Goal: Information Seeking & Learning: Learn about a topic

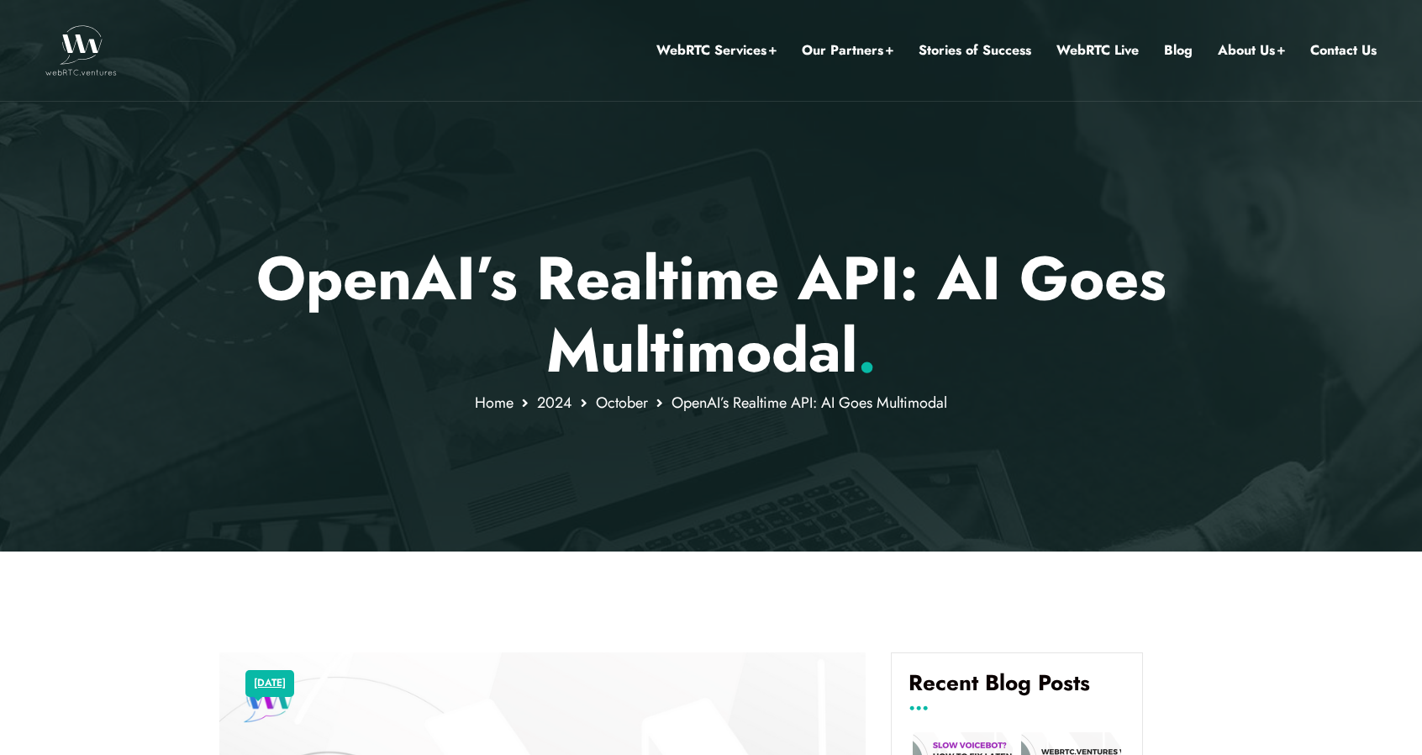
click at [88, 48] on img at bounding box center [80, 50] width 71 height 50
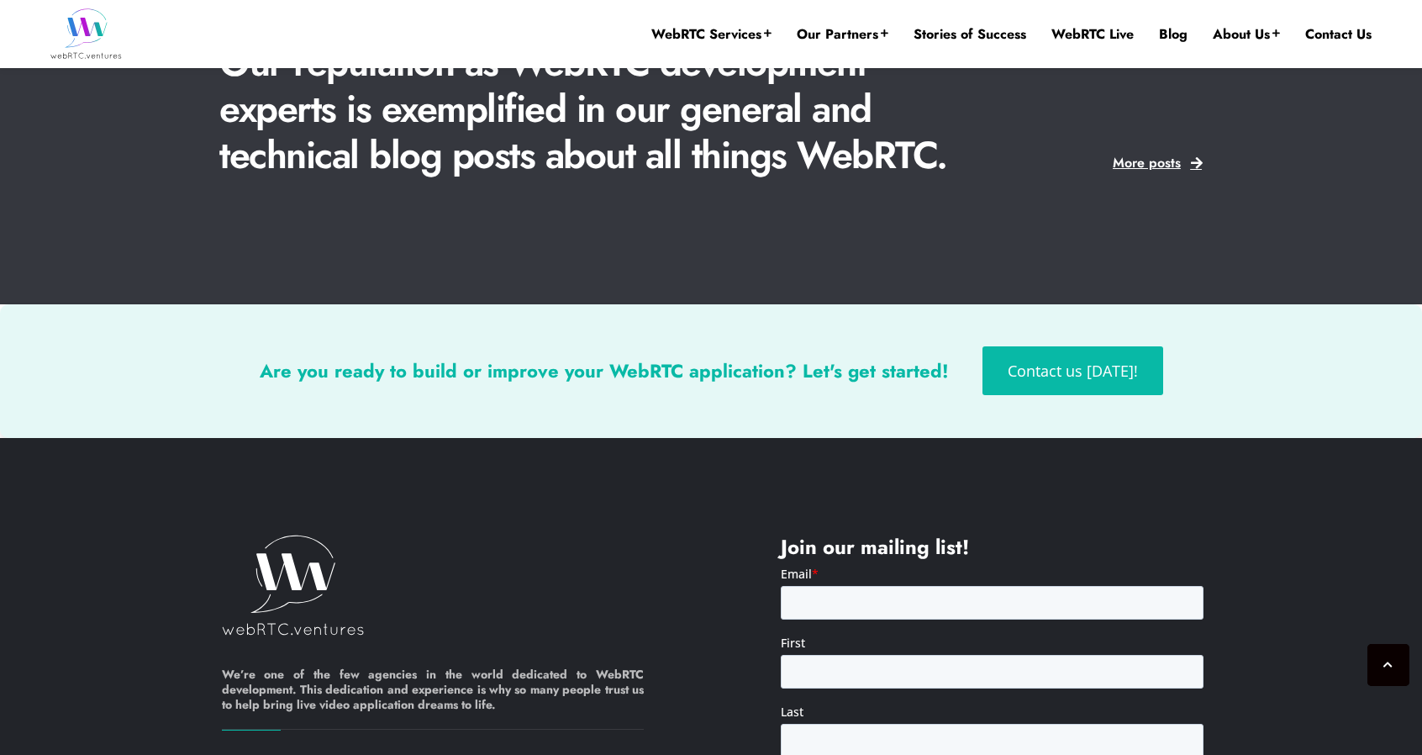
scroll to position [4360, 0]
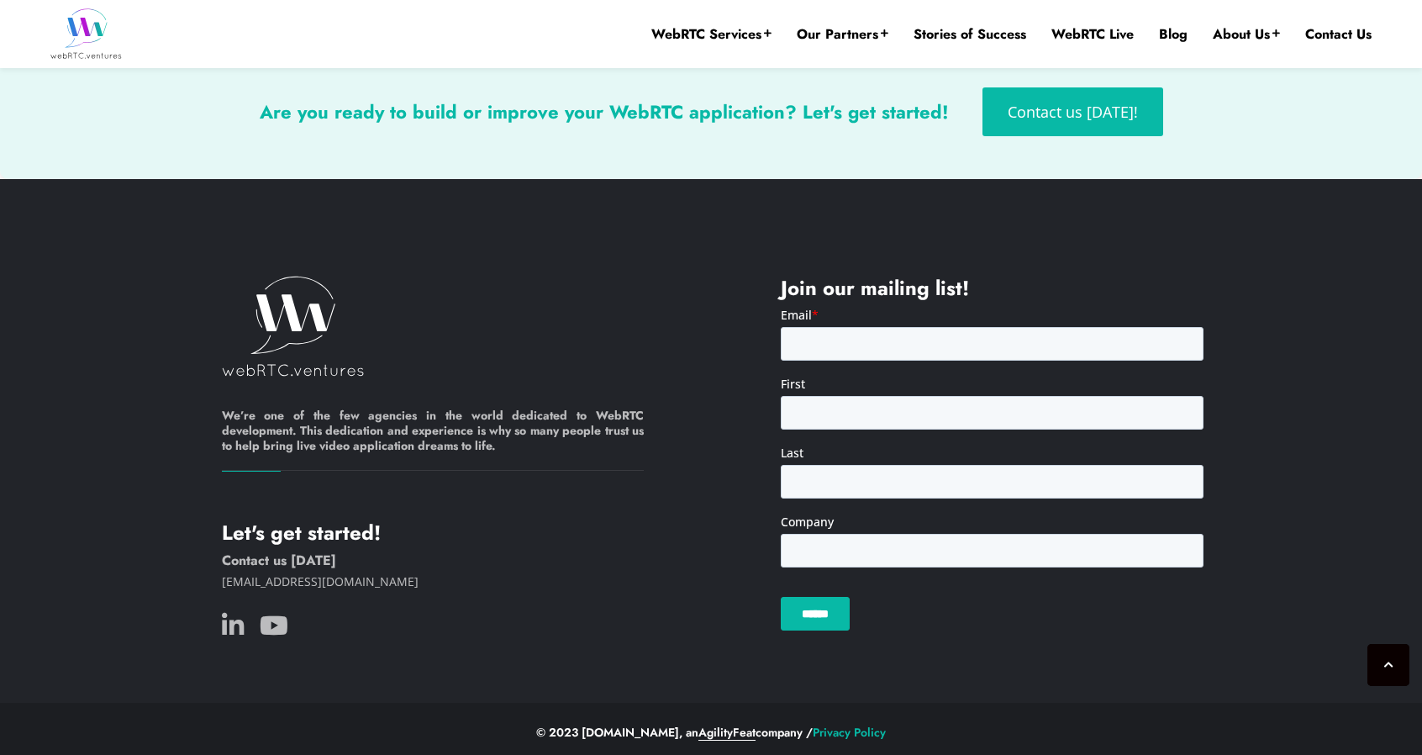
click at [735, 724] on link "AgilityFeat" at bounding box center [726, 732] width 57 height 17
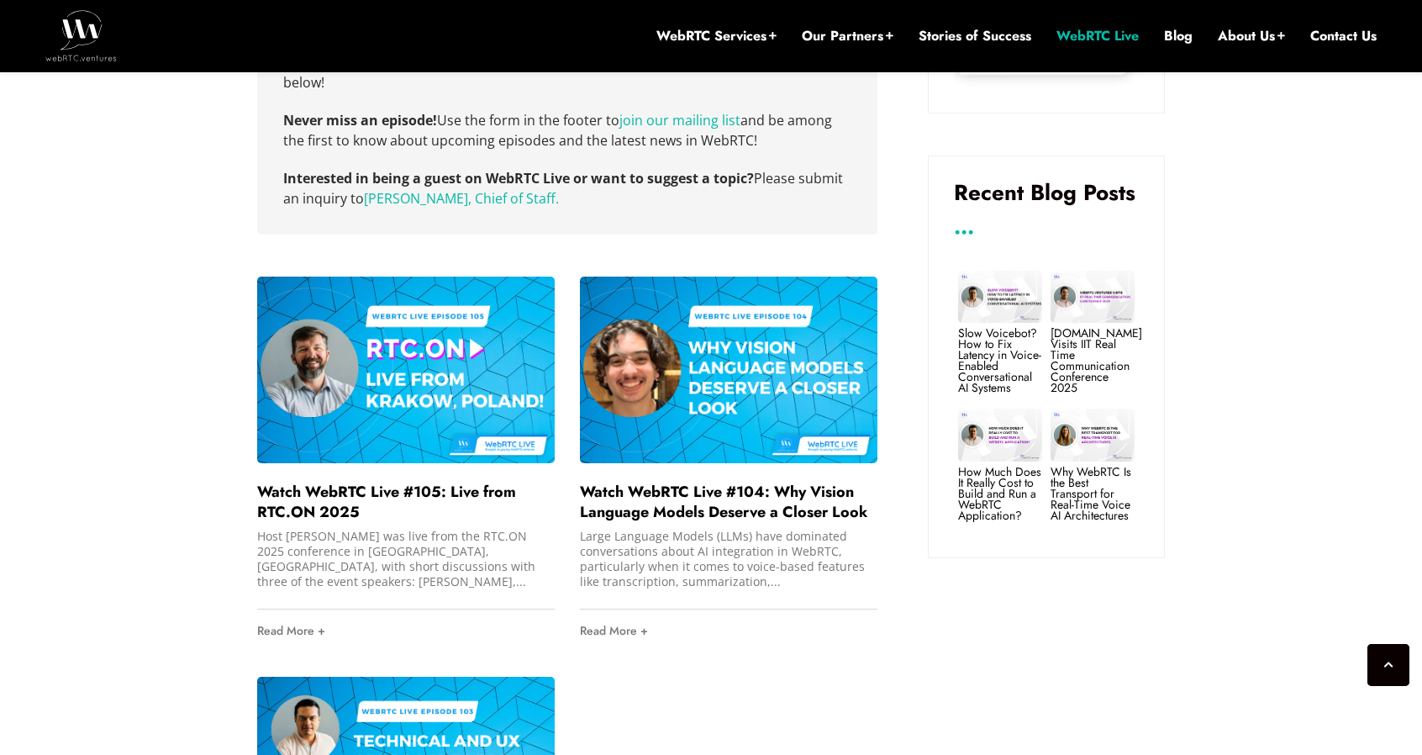
scroll to position [1194, 0]
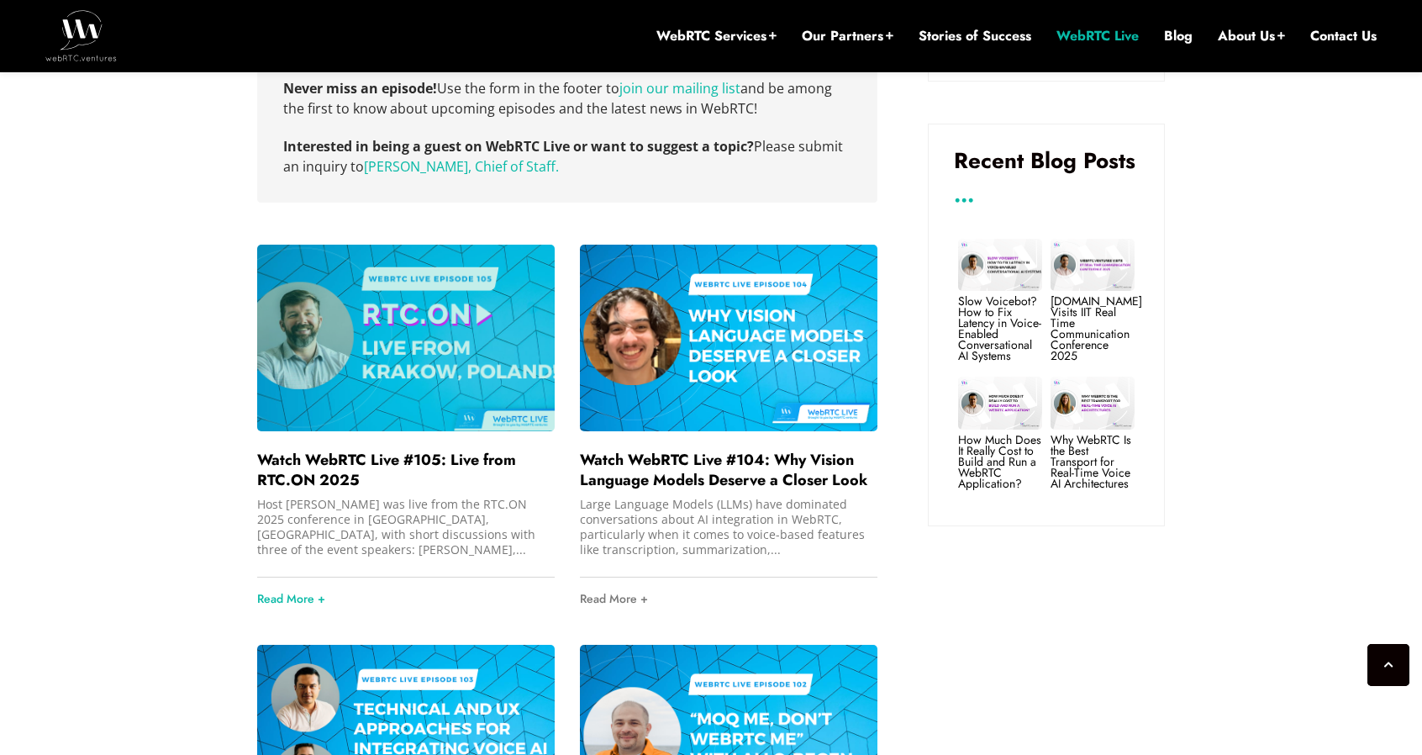
click at [395, 339] on div at bounding box center [406, 338] width 298 height 186
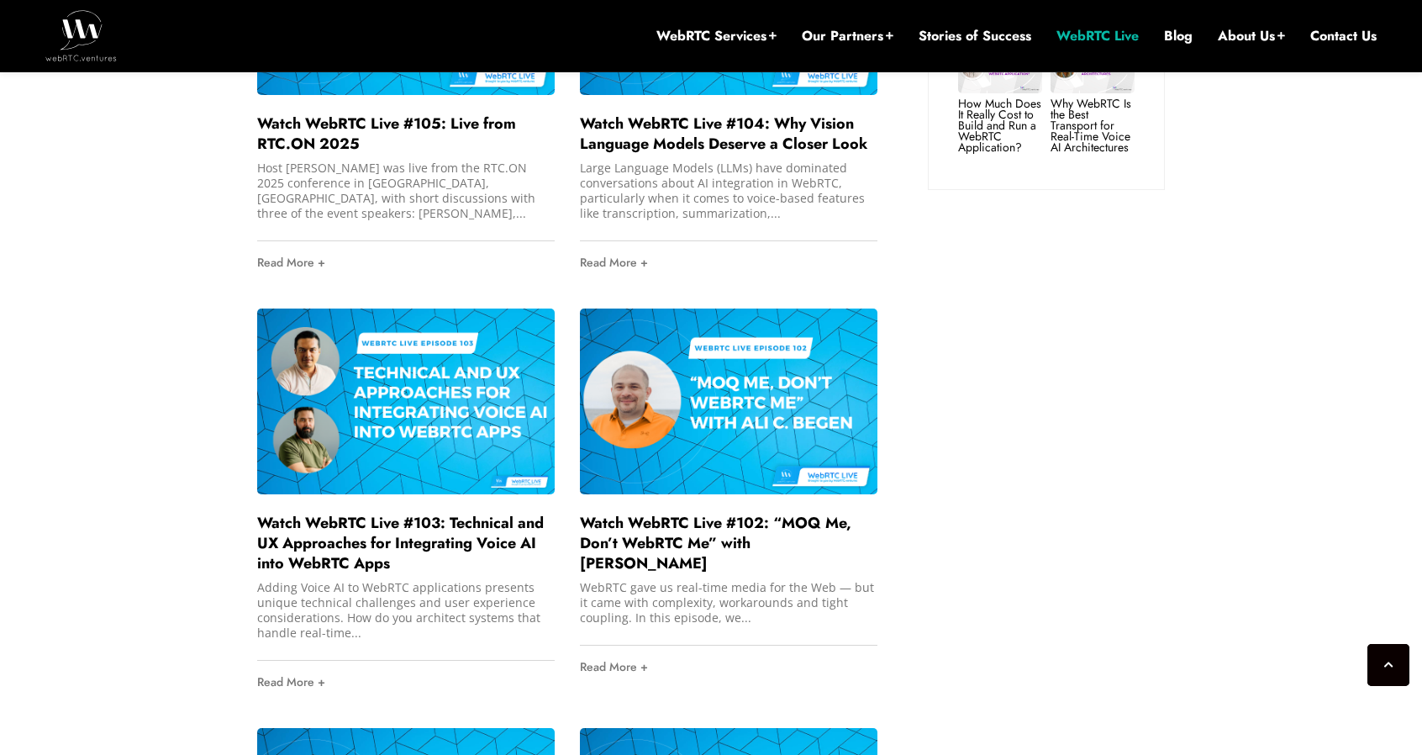
scroll to position [1278, 0]
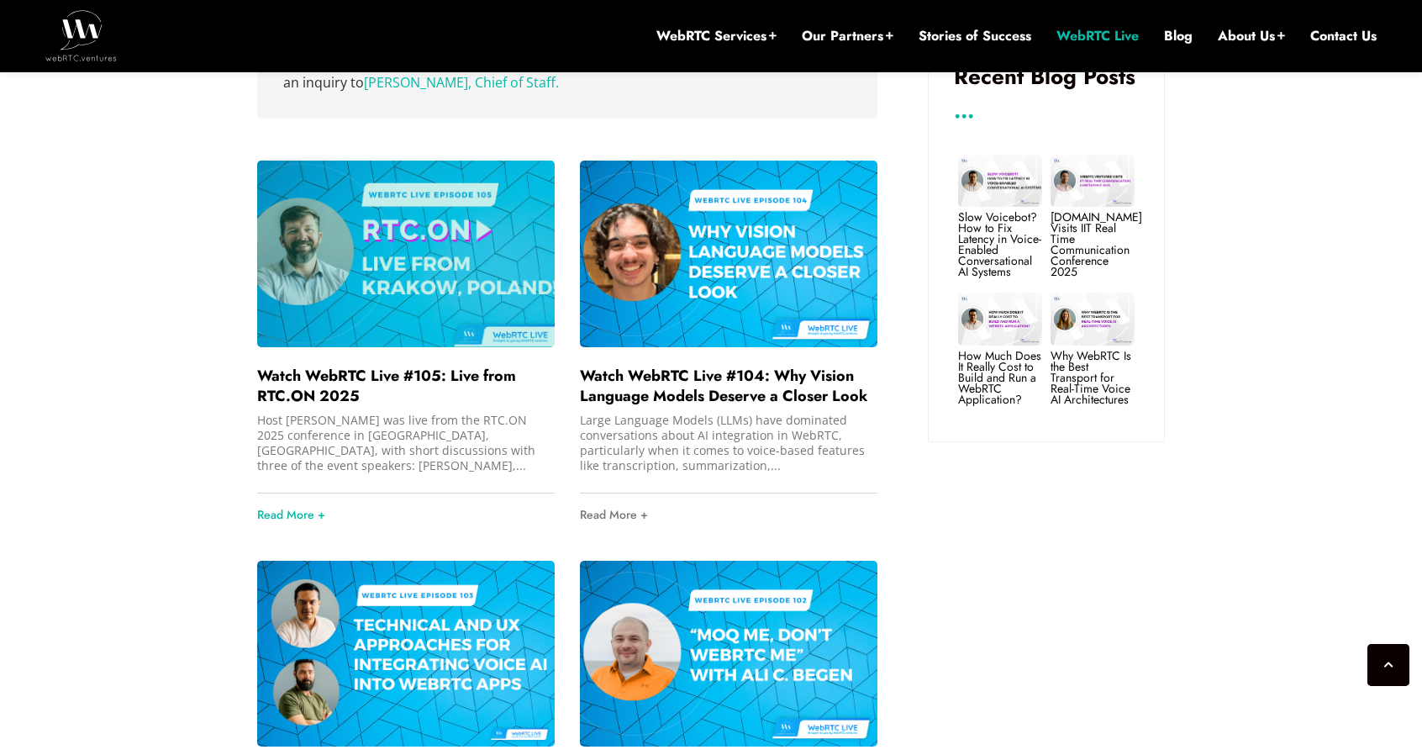
click at [429, 243] on div at bounding box center [406, 254] width 298 height 186
click at [464, 213] on div at bounding box center [406, 254] width 298 height 186
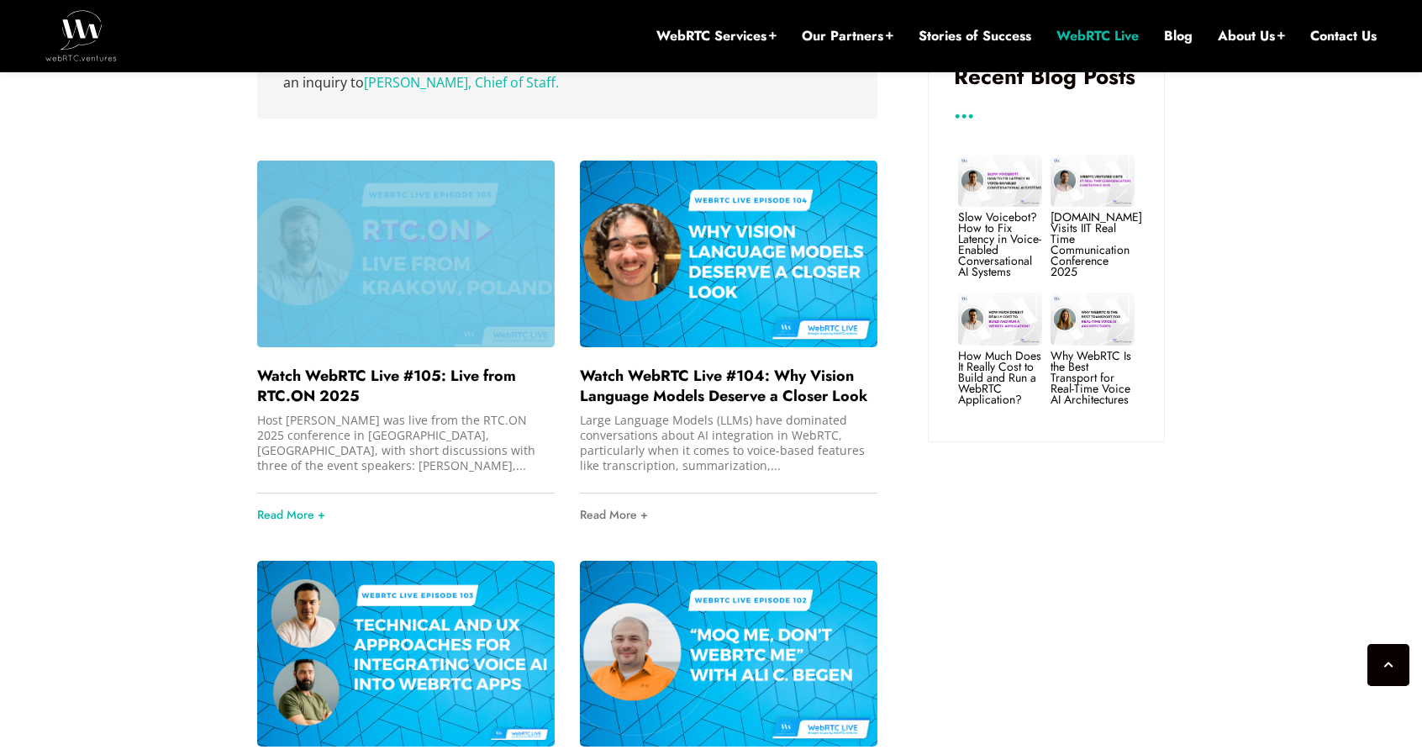
drag, startPoint x: 464, startPoint y: 213, endPoint x: 451, endPoint y: 243, distance: 33.1
click at [458, 228] on div at bounding box center [406, 254] width 298 height 186
click at [318, 493] on link "Read More +" at bounding box center [410, 514] width 298 height 42
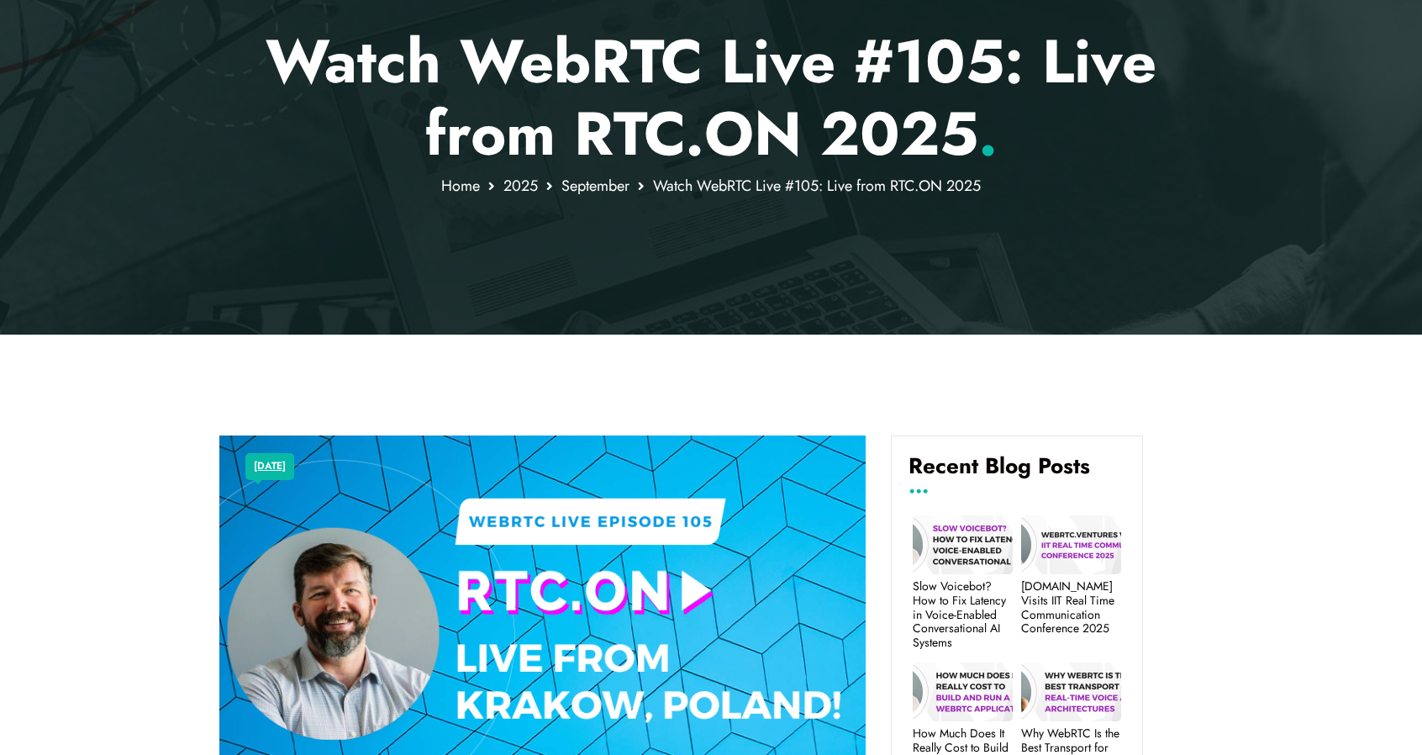
scroll to position [689, 0]
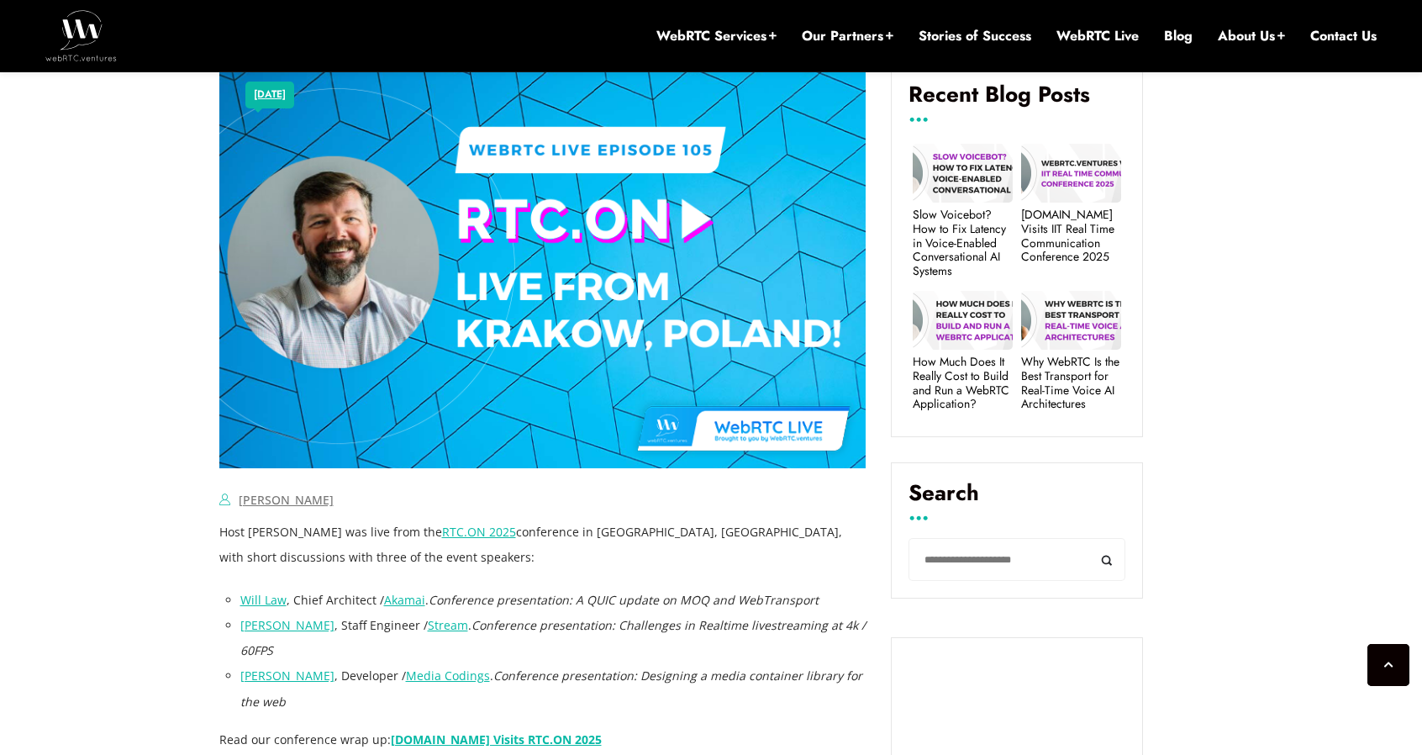
click at [464, 283] on img at bounding box center [542, 266] width 647 height 404
click at [499, 275] on img at bounding box center [542, 266] width 647 height 404
click at [686, 224] on img at bounding box center [542, 266] width 647 height 404
click at [688, 224] on img at bounding box center [542, 266] width 647 height 404
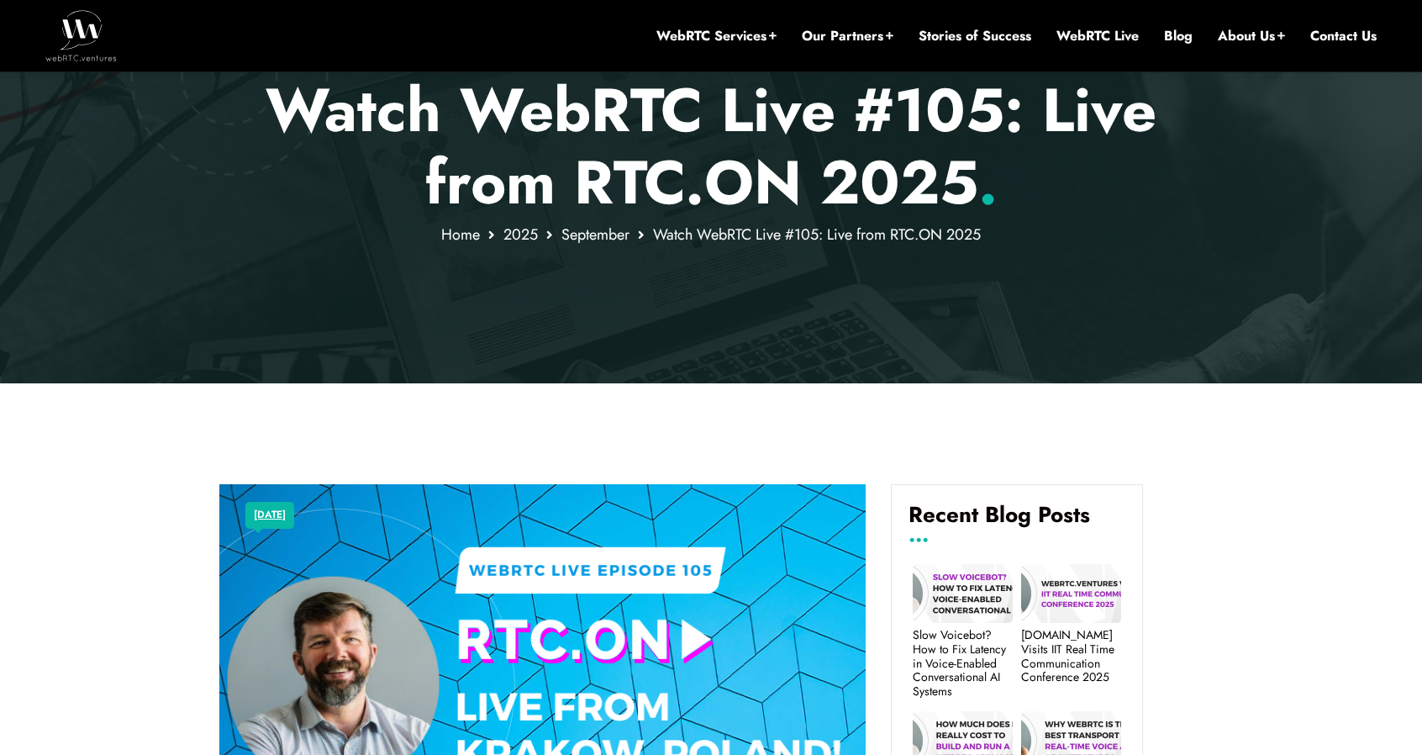
scroll to position [0, 0]
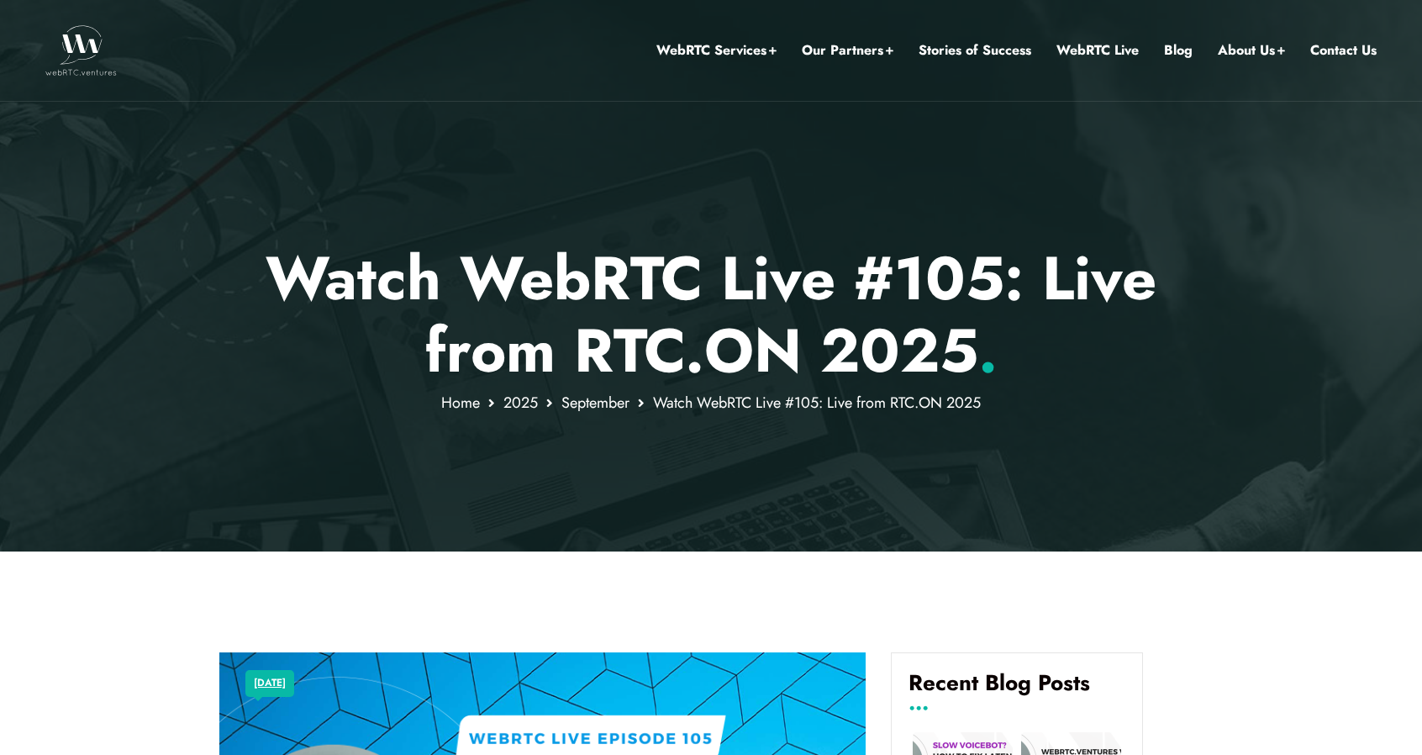
click at [76, 51] on img at bounding box center [80, 50] width 71 height 50
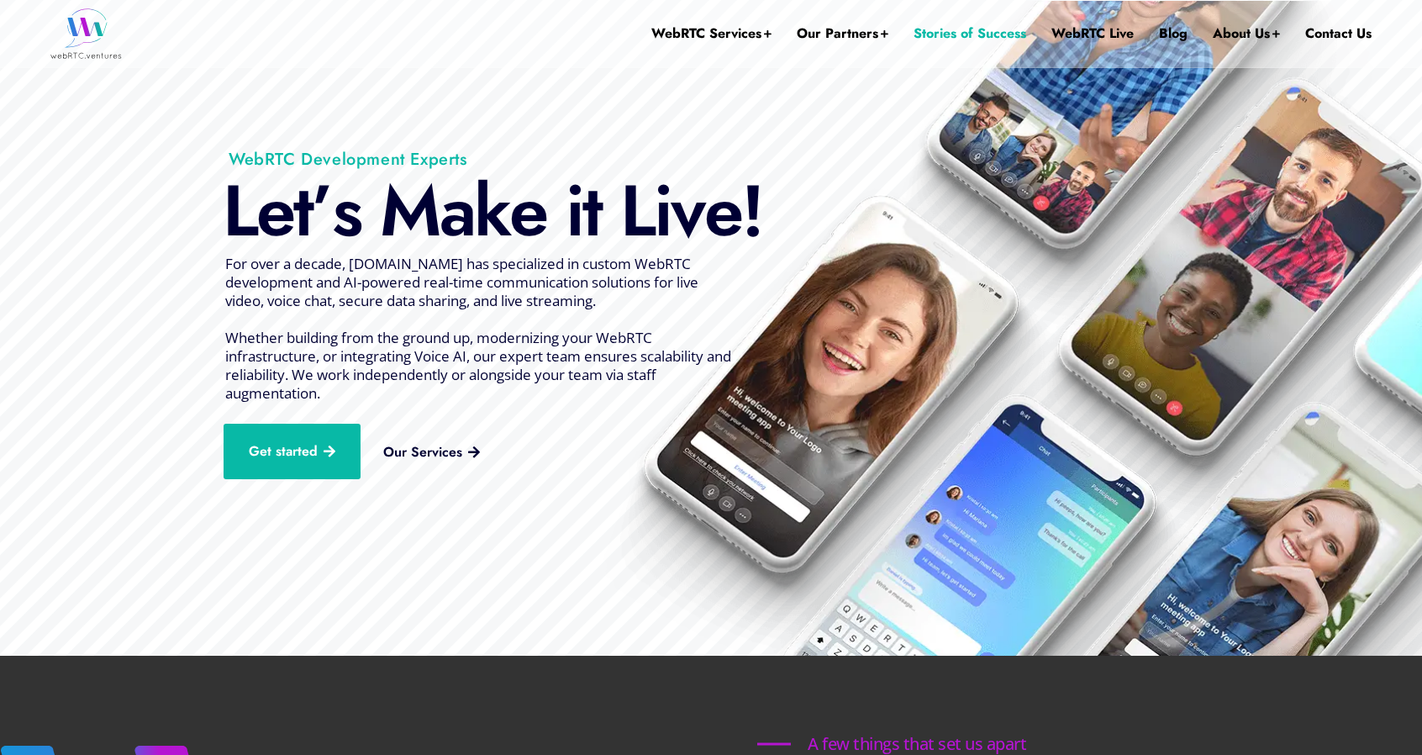
click at [962, 33] on link "Stories of Success" at bounding box center [970, 33] width 113 height 67
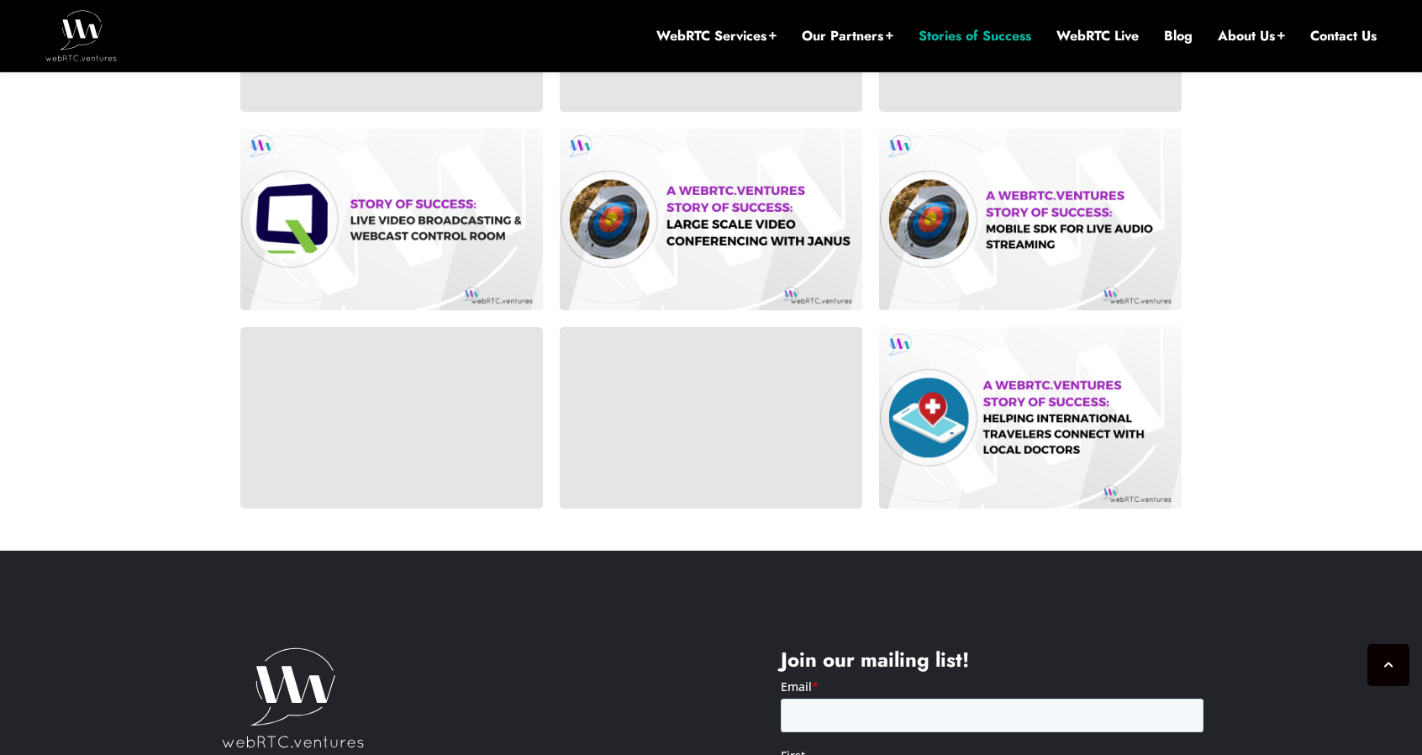
scroll to position [1278, 0]
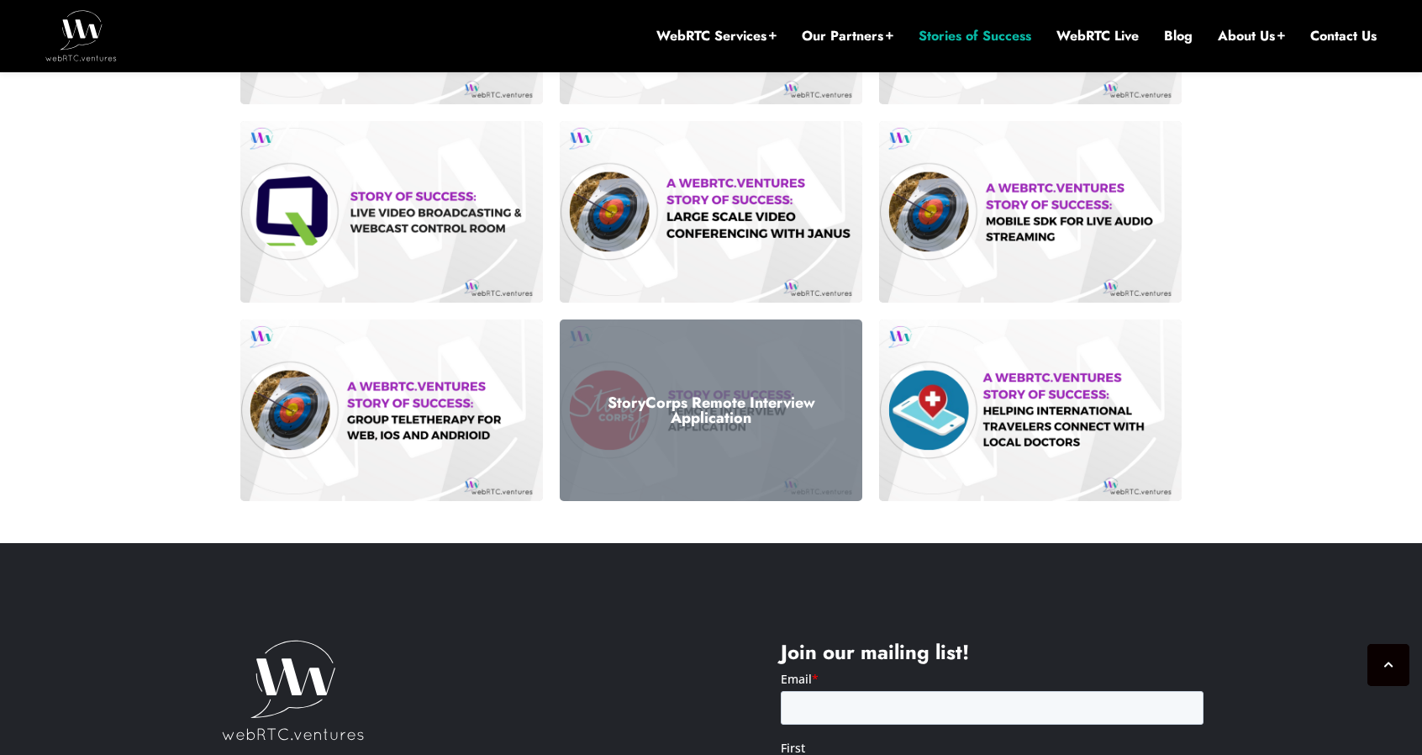
click at [614, 418] on h3 "StoryCorps Remote Interview Application" at bounding box center [710, 410] width 277 height 30
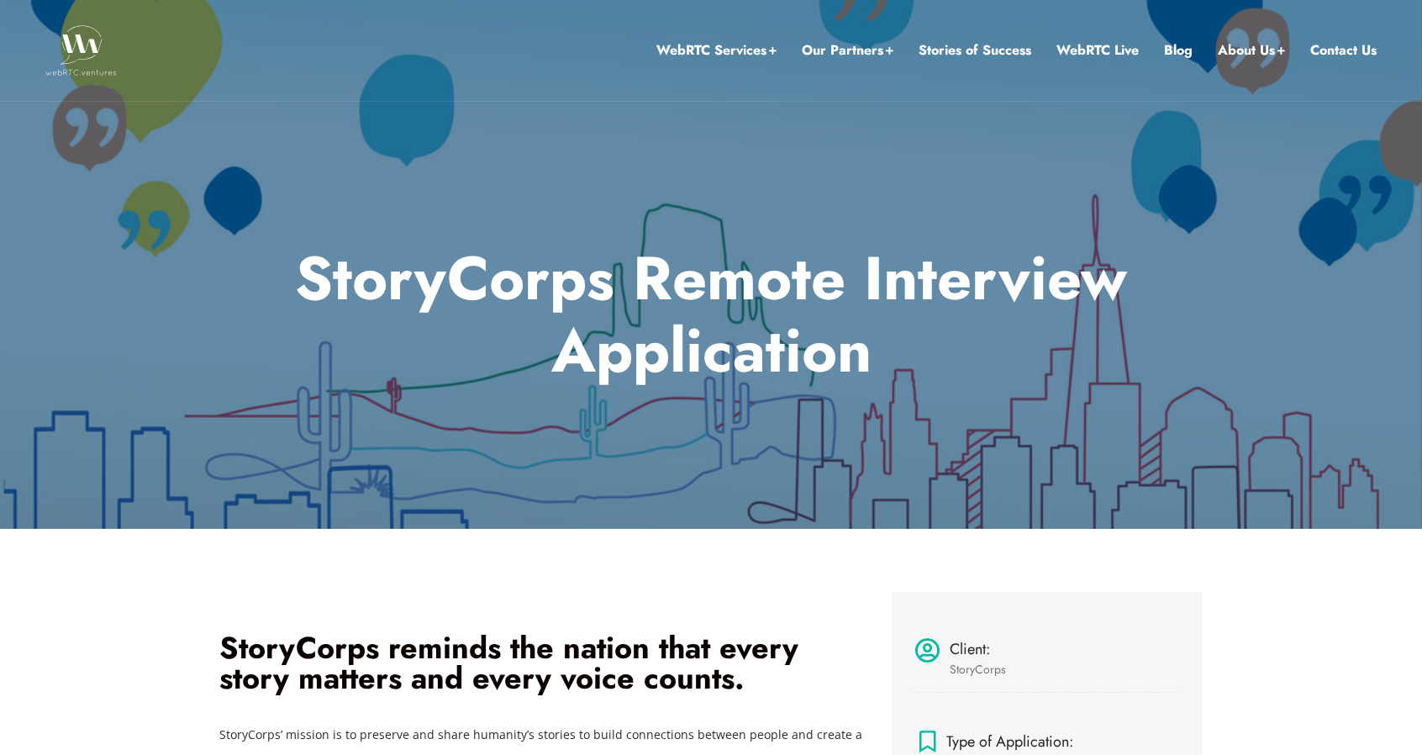
click at [82, 45] on img at bounding box center [80, 50] width 71 height 50
